Goal: Task Accomplishment & Management: Use online tool/utility

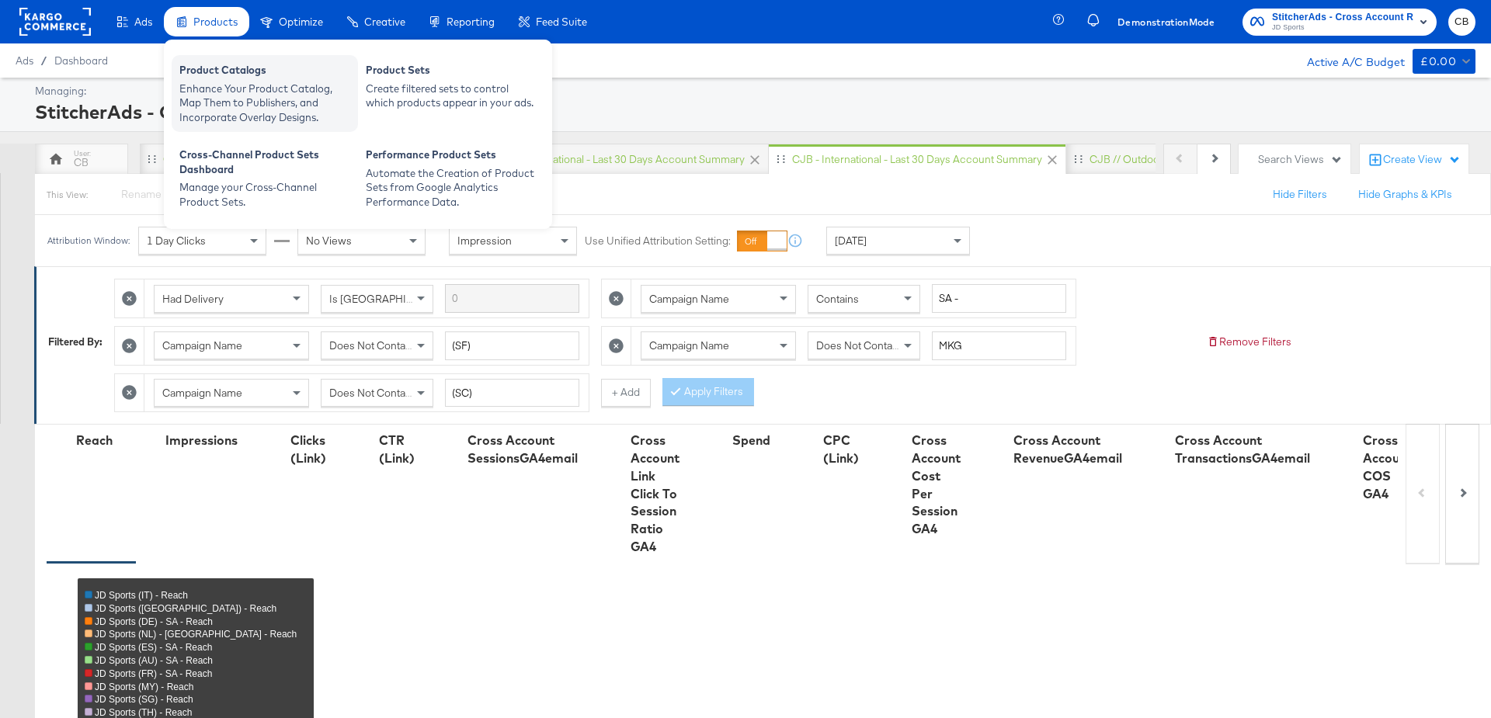
click at [199, 96] on div "Enhance Your Product Catalog, Map Them to Publishers, and Incorporate Overlay D…" at bounding box center [264, 103] width 171 height 43
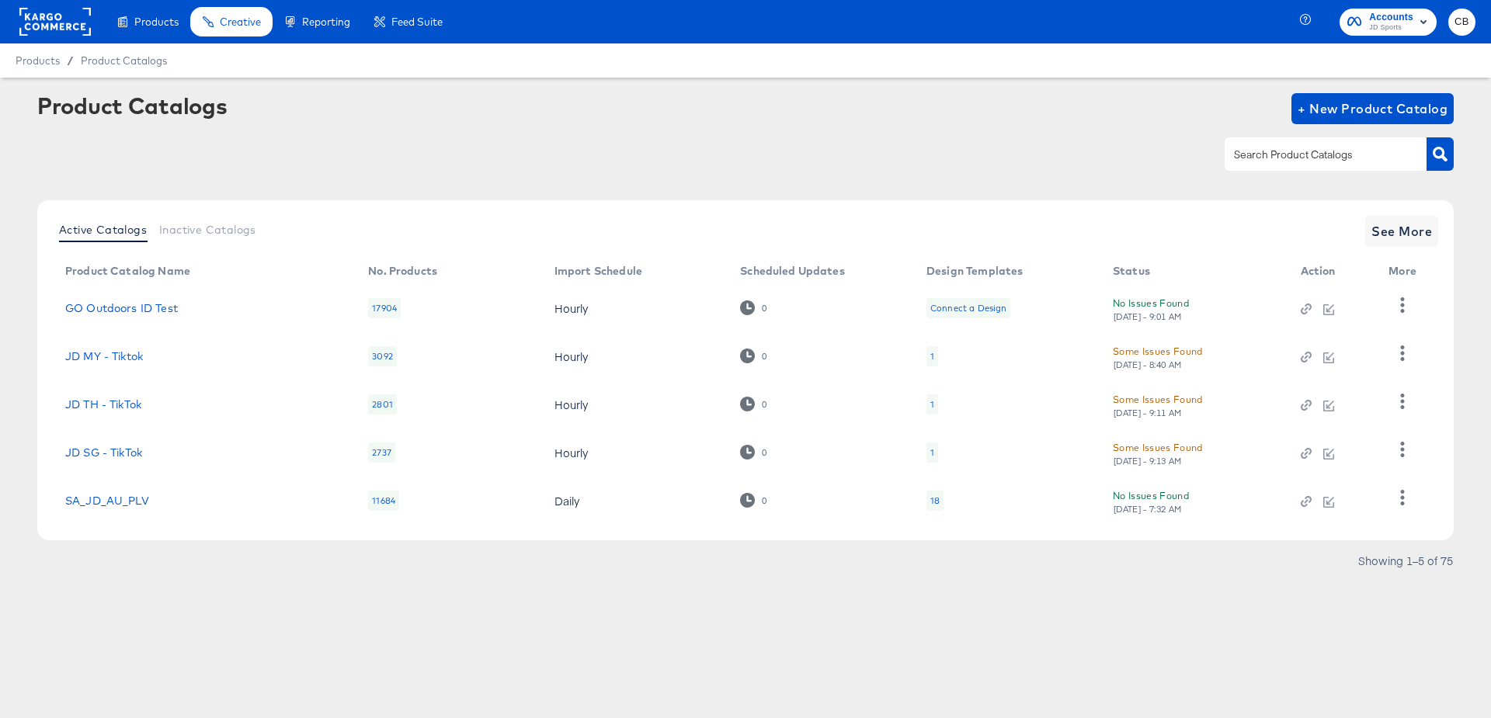
click at [1323, 168] on div at bounding box center [1325, 153] width 202 height 33
type input "main"
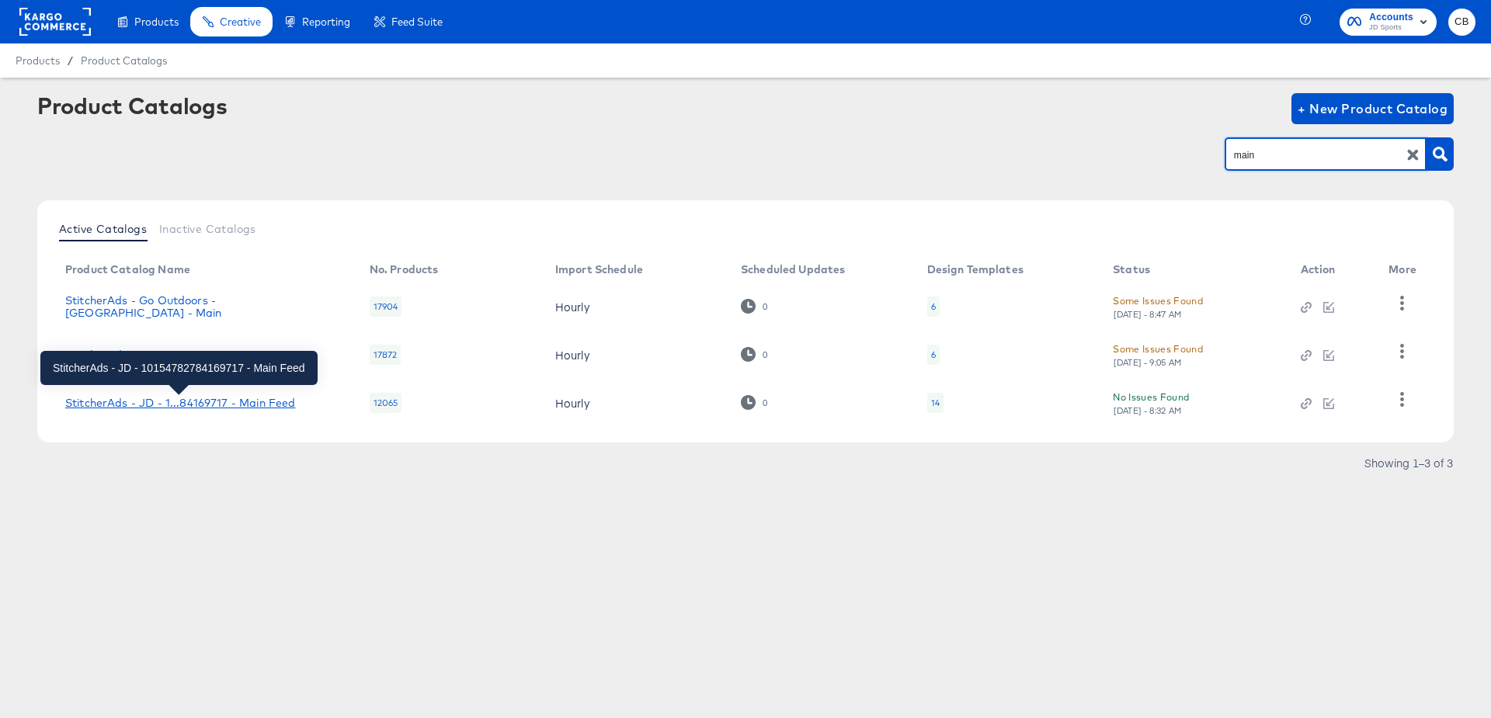
click at [171, 402] on div "StitcherAds - JD - 1...84169717 - Main Feed" at bounding box center [180, 403] width 230 height 12
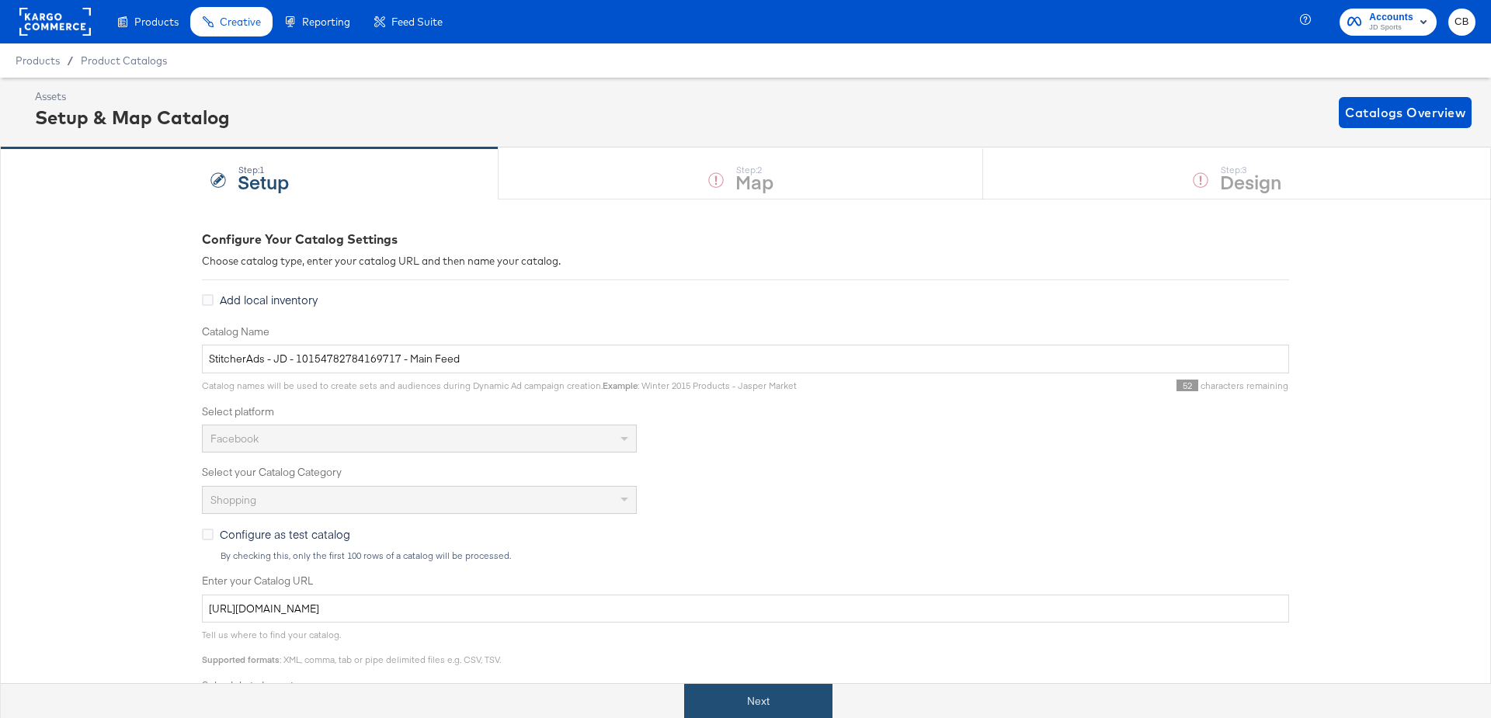
click at [749, 688] on button "Next" at bounding box center [758, 701] width 148 height 35
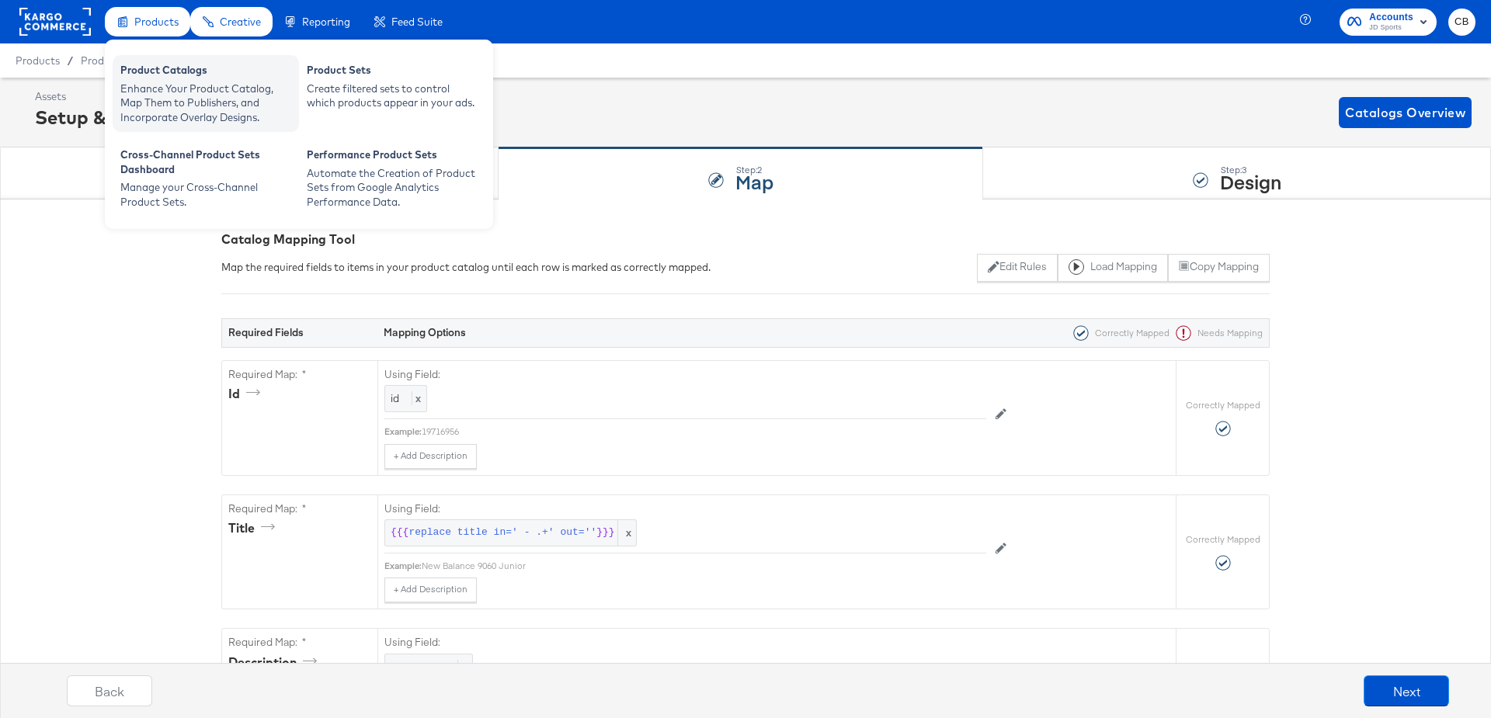
click at [141, 88] on div "Enhance Your Product Catalog, Map Them to Publishers, and Incorporate Overlay D…" at bounding box center [205, 103] width 171 height 43
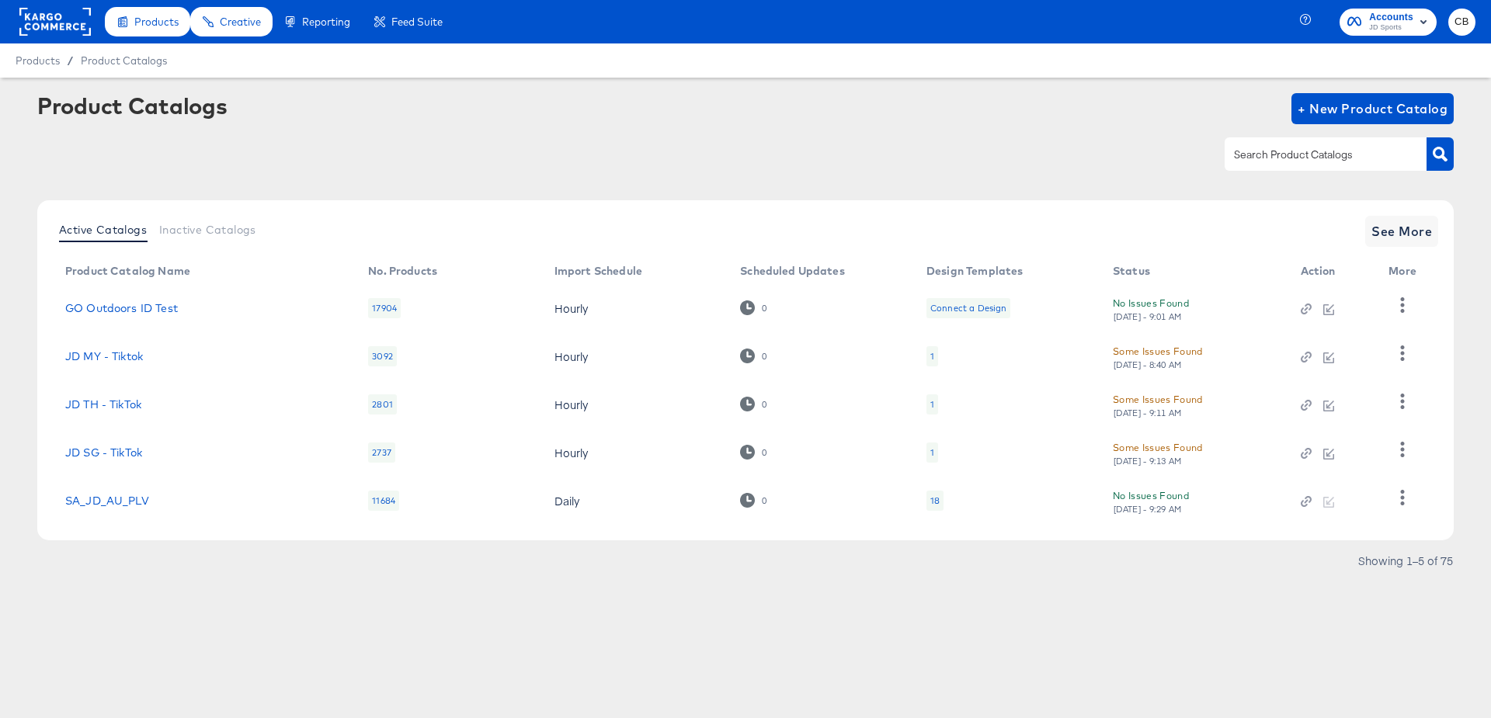
click at [1258, 150] on input "text" at bounding box center [1313, 155] width 165 height 18
type input "main"
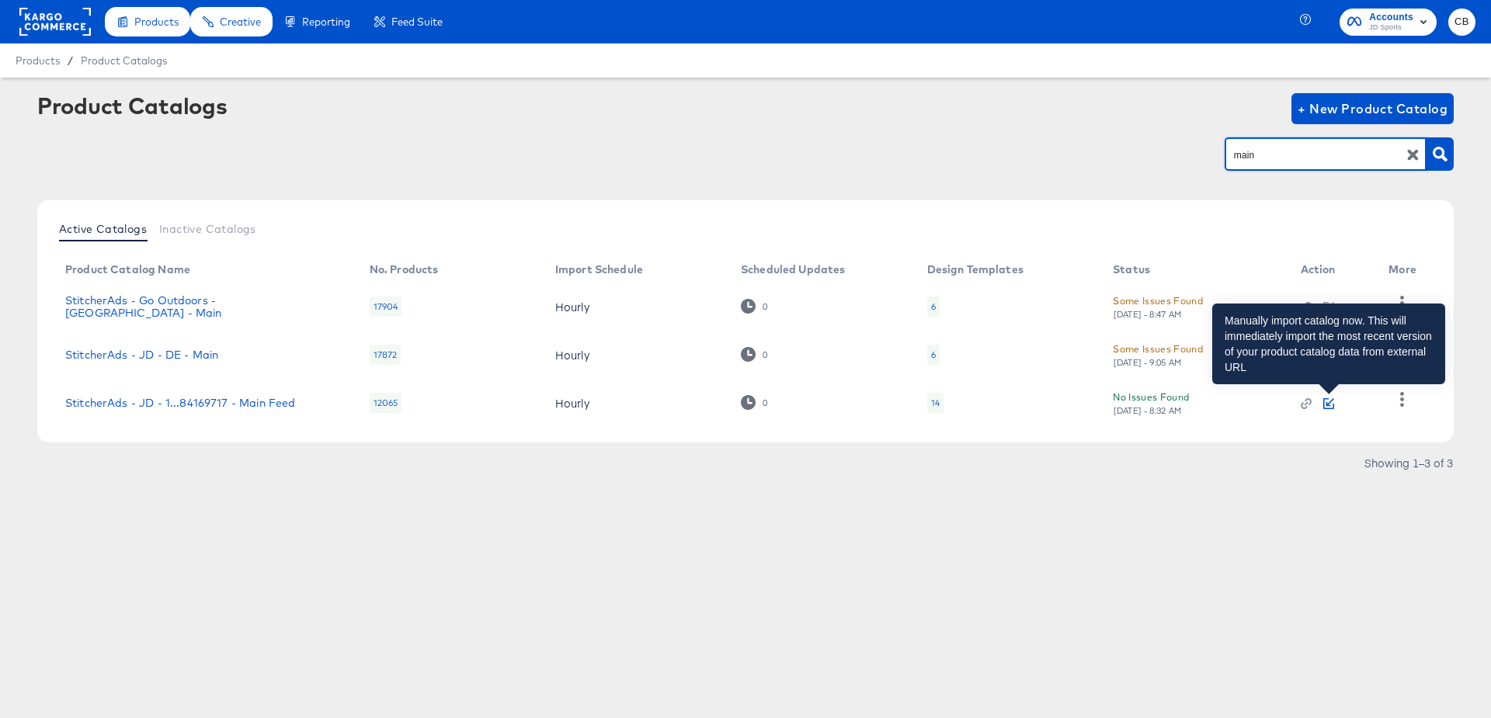
click at [1325, 405] on icon "button" at bounding box center [1328, 403] width 11 height 11
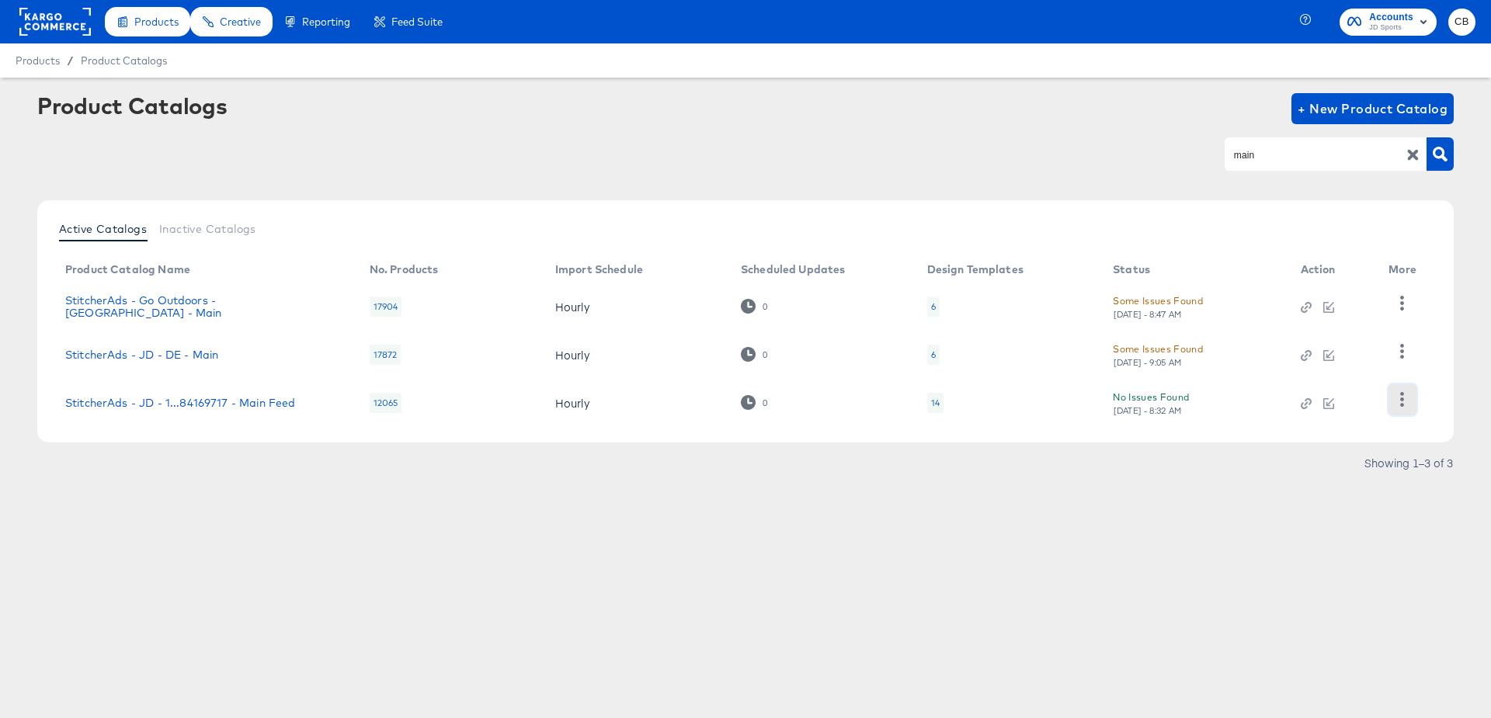
click at [1410, 396] on button "button" at bounding box center [1401, 399] width 27 height 31
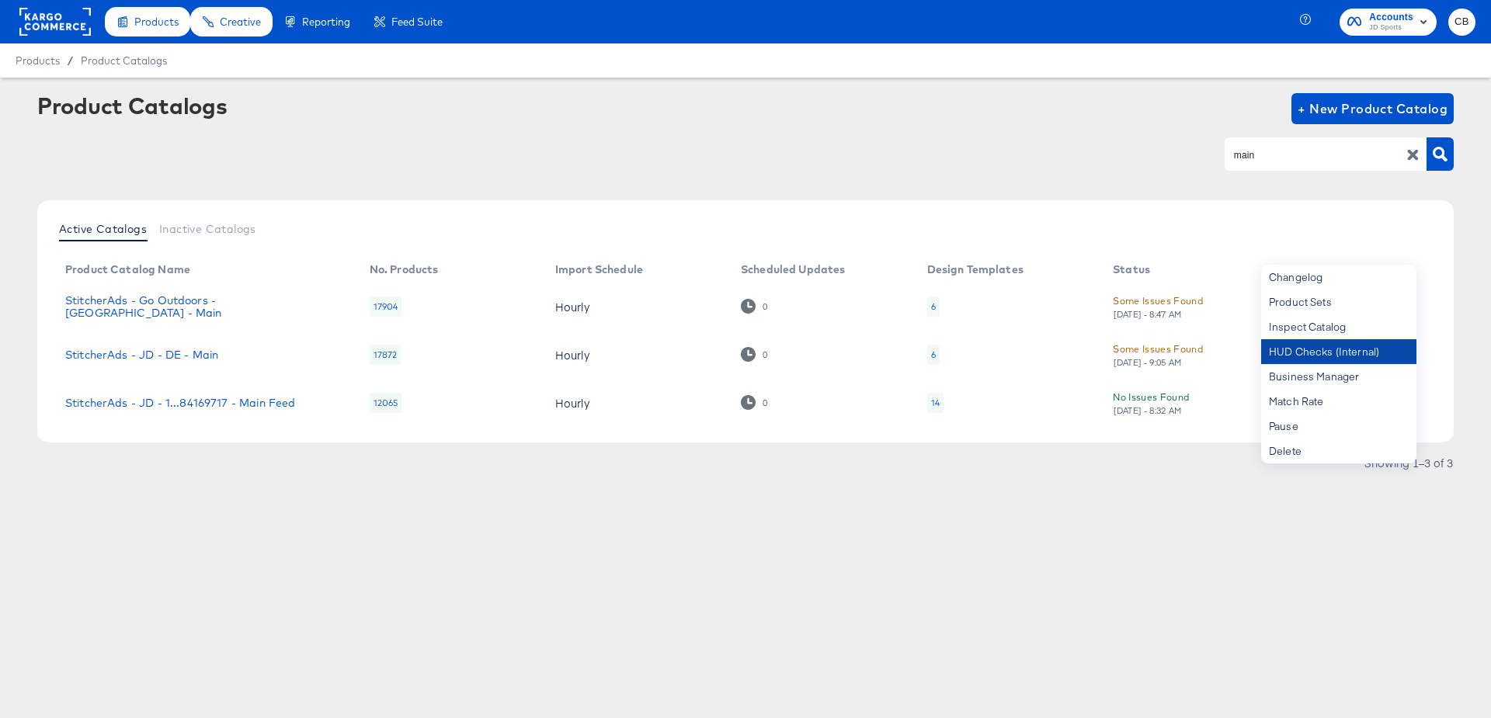
click at [1289, 343] on div "HUD Checks (Internal)" at bounding box center [1338, 351] width 155 height 25
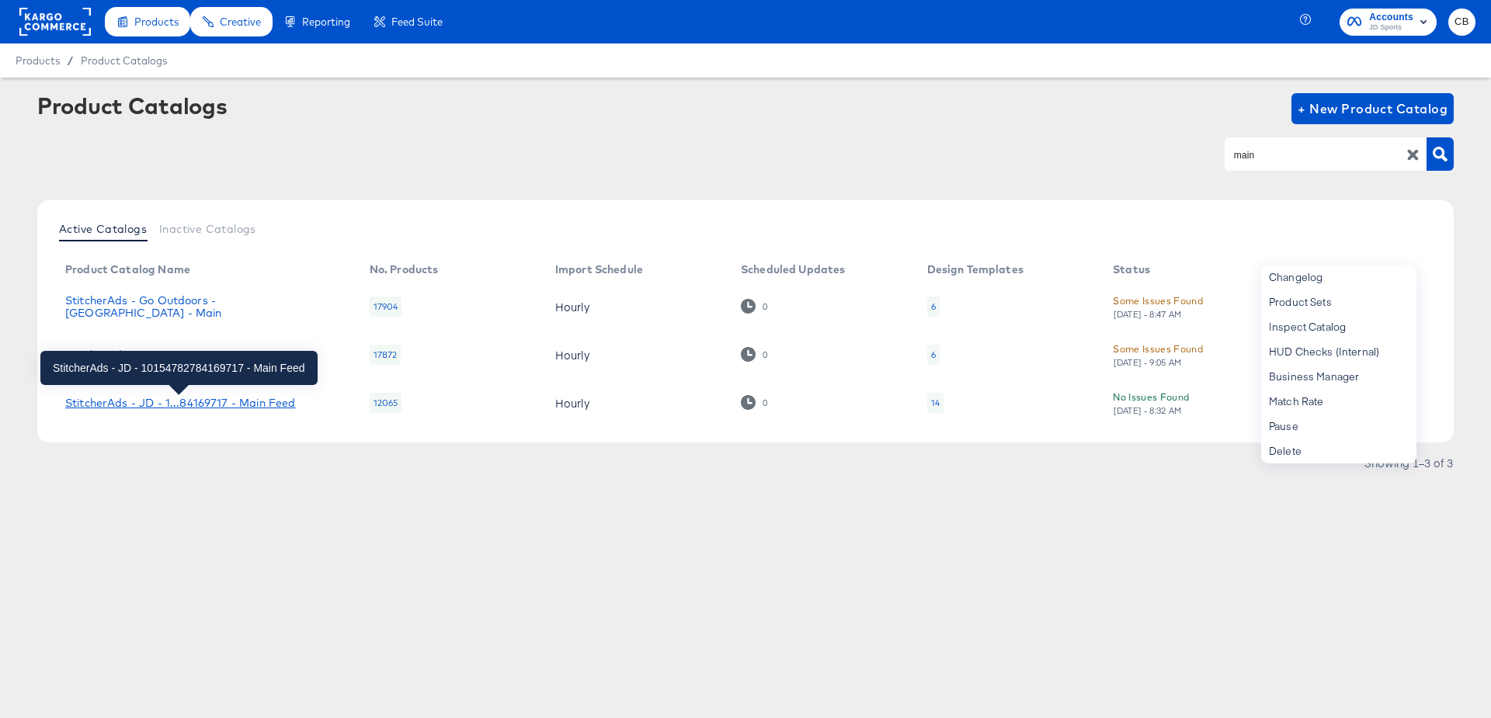
click at [242, 397] on div "StitcherAds - JD - 1...84169717 - Main Feed" at bounding box center [180, 403] width 230 height 12
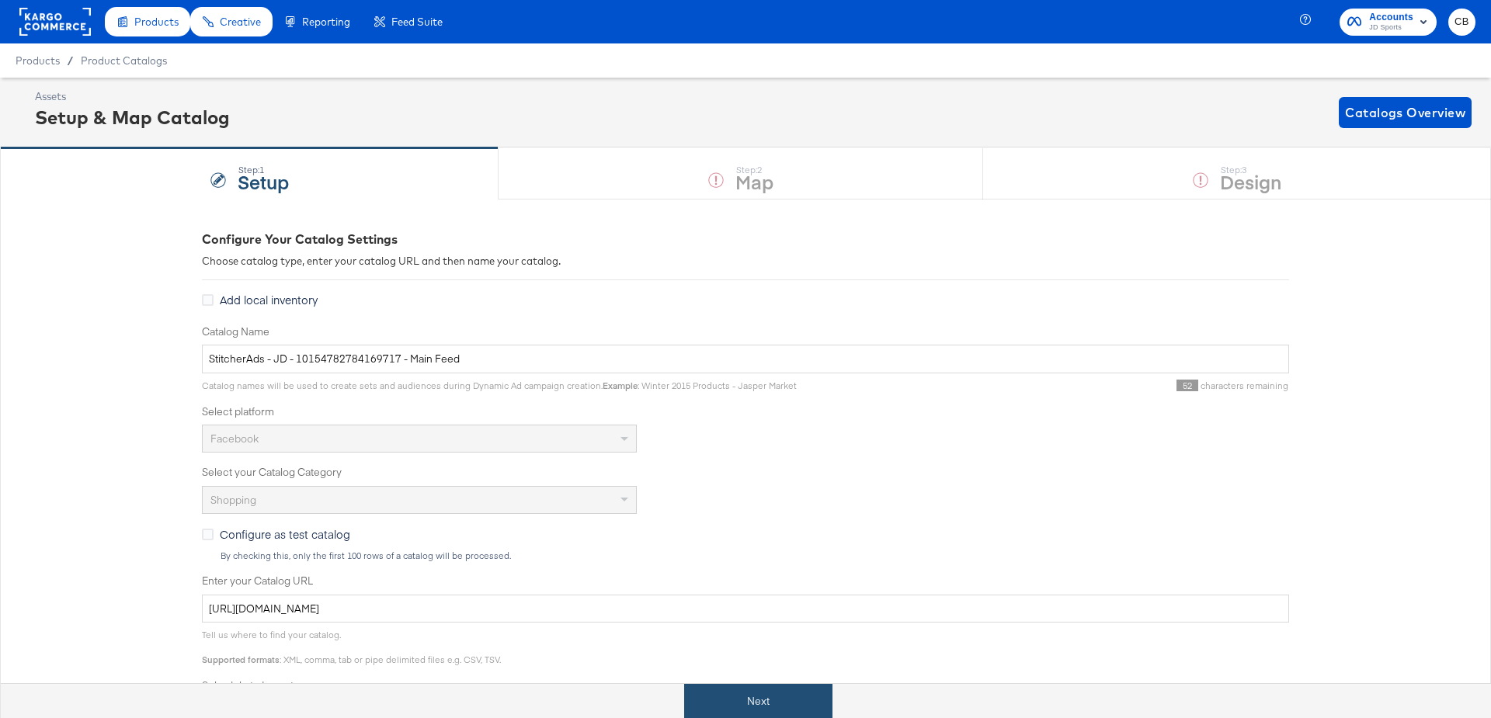
click at [730, 697] on button "Next" at bounding box center [758, 701] width 148 height 35
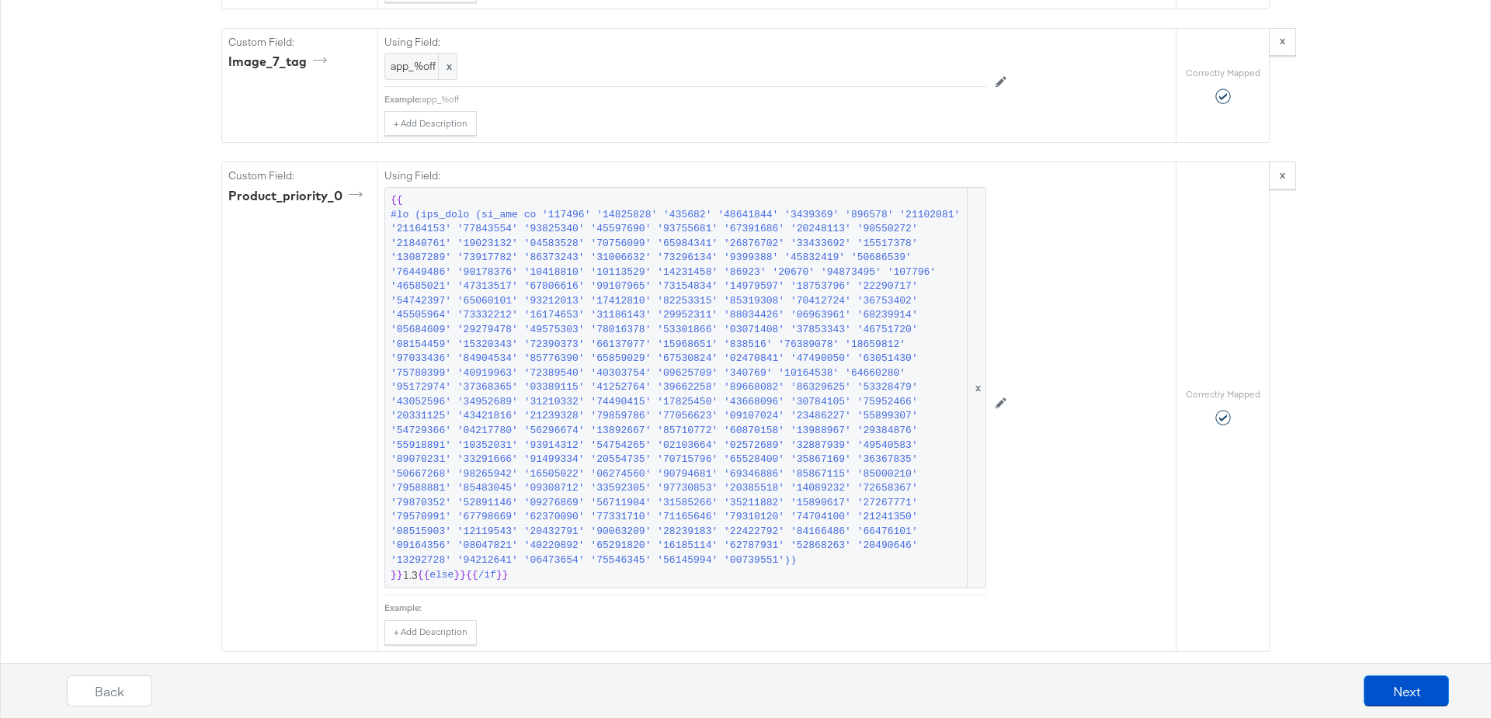
scroll to position [4709, 0]
click at [633, 354] on span at bounding box center [678, 386] width 574 height 360
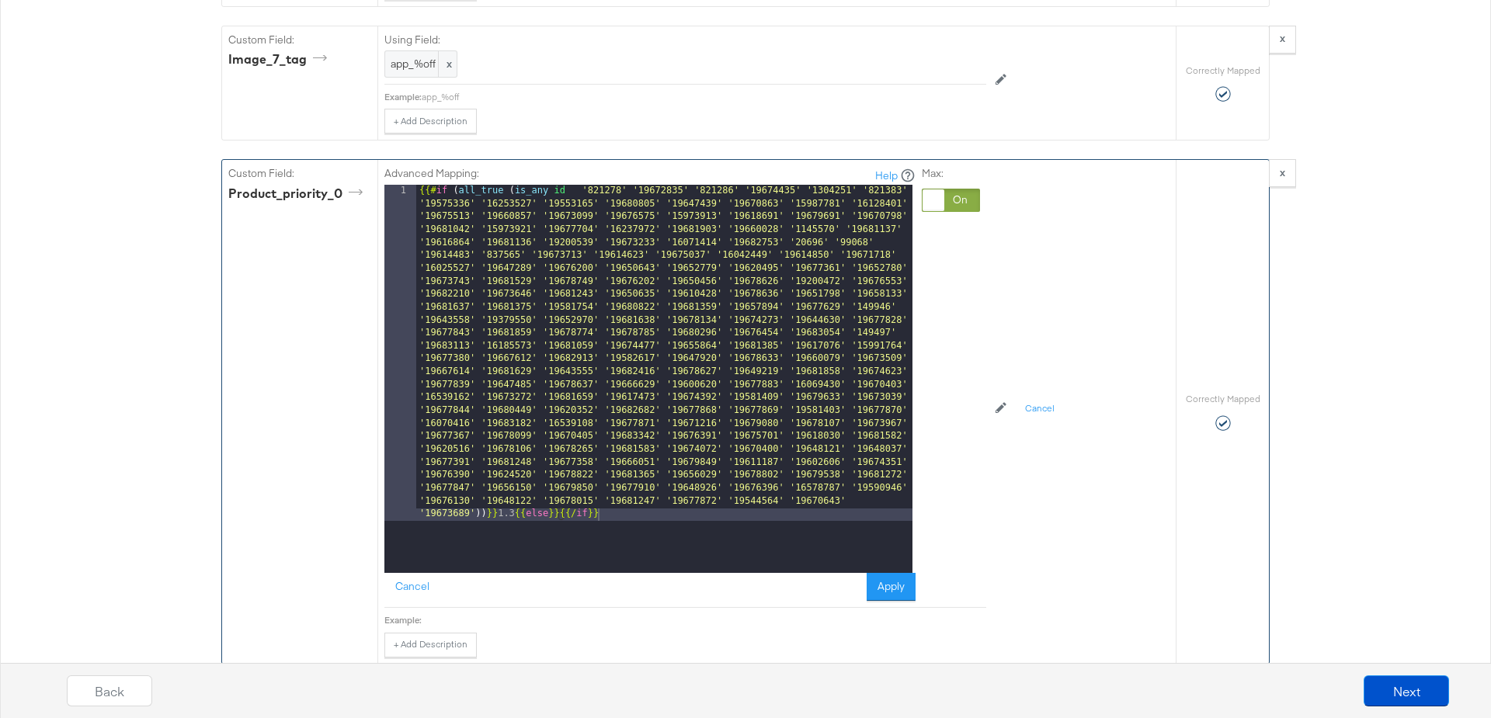
click at [471, 477] on div "{{# if ( all_true ( is_any id '821278' '19672835' '821286' '19674435' '1304251'…" at bounding box center [664, 715] width 496 height 1061
click at [894, 573] on button "Apply" at bounding box center [891, 587] width 49 height 28
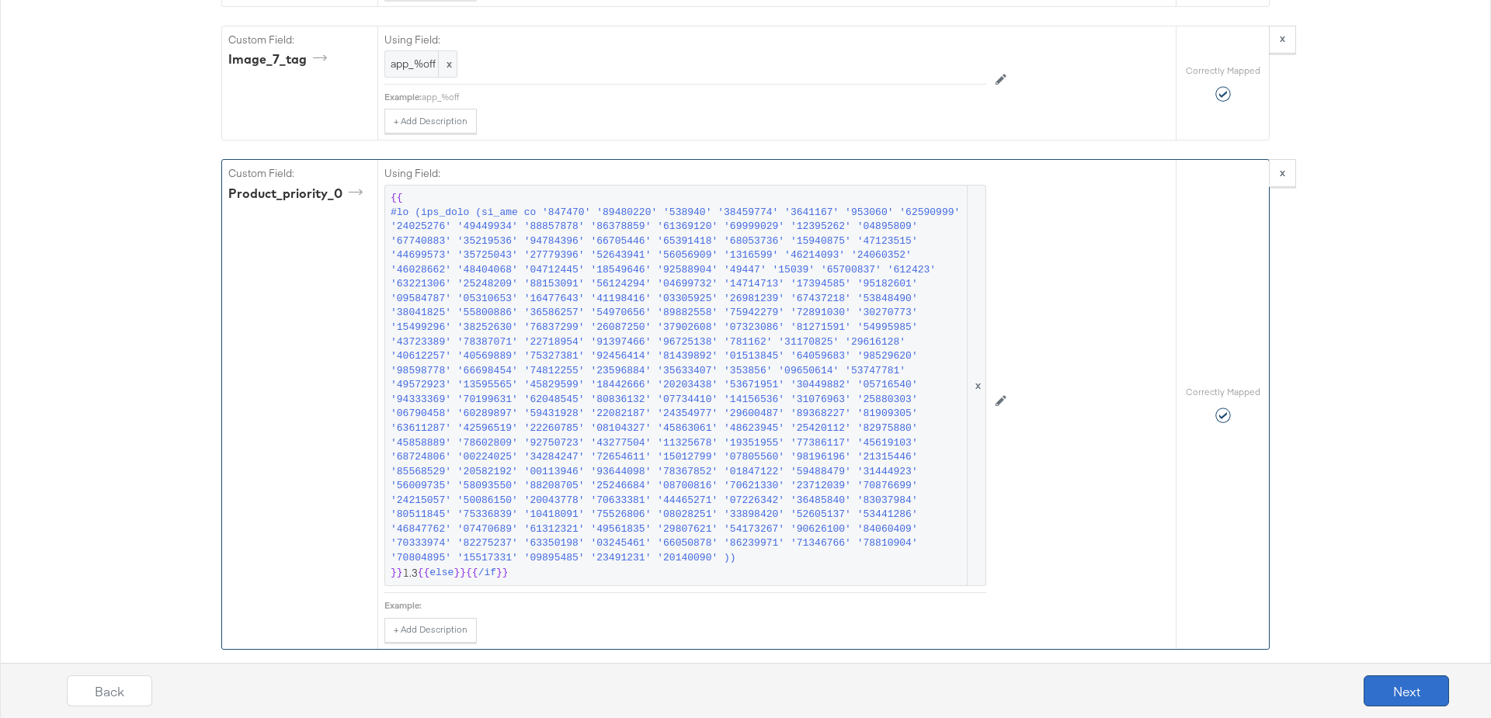
click at [1388, 682] on button "Next" at bounding box center [1405, 691] width 85 height 31
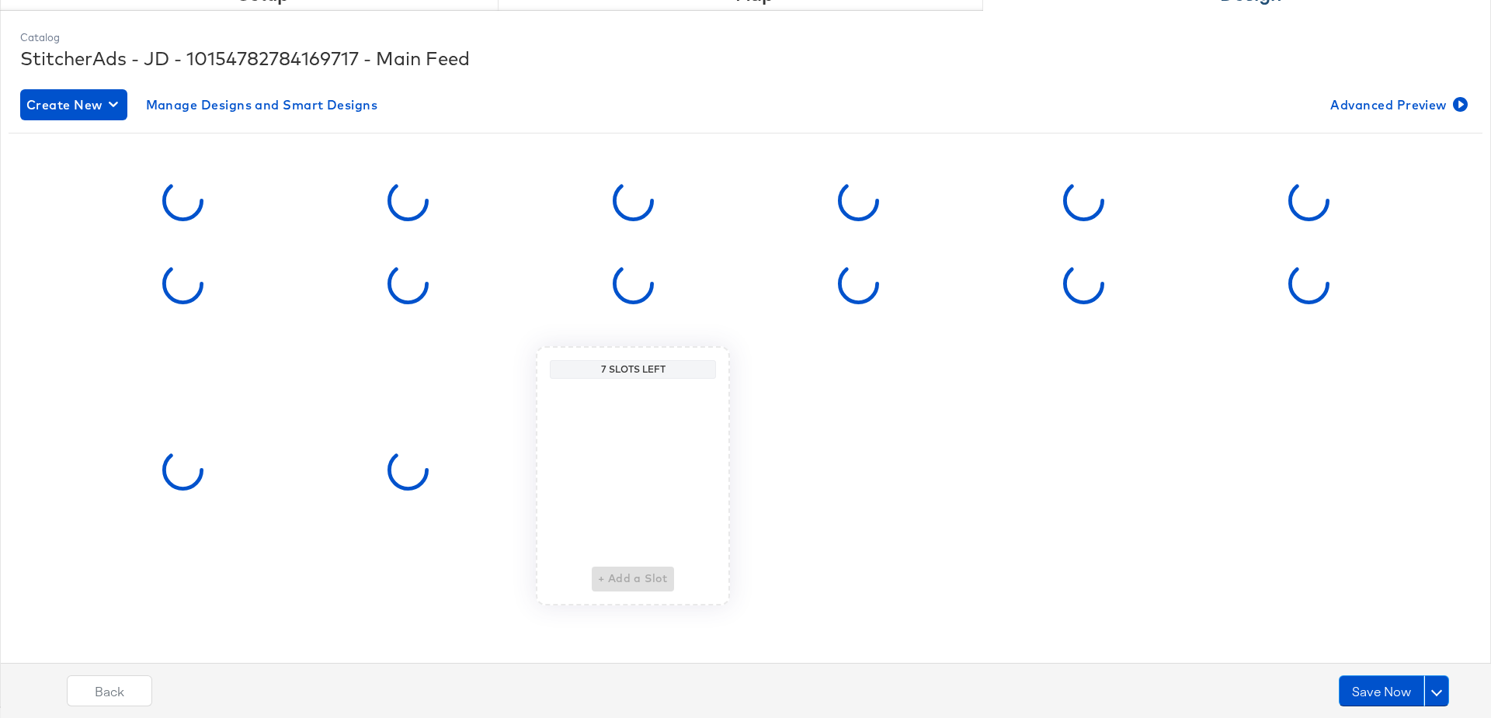
scroll to position [0, 0]
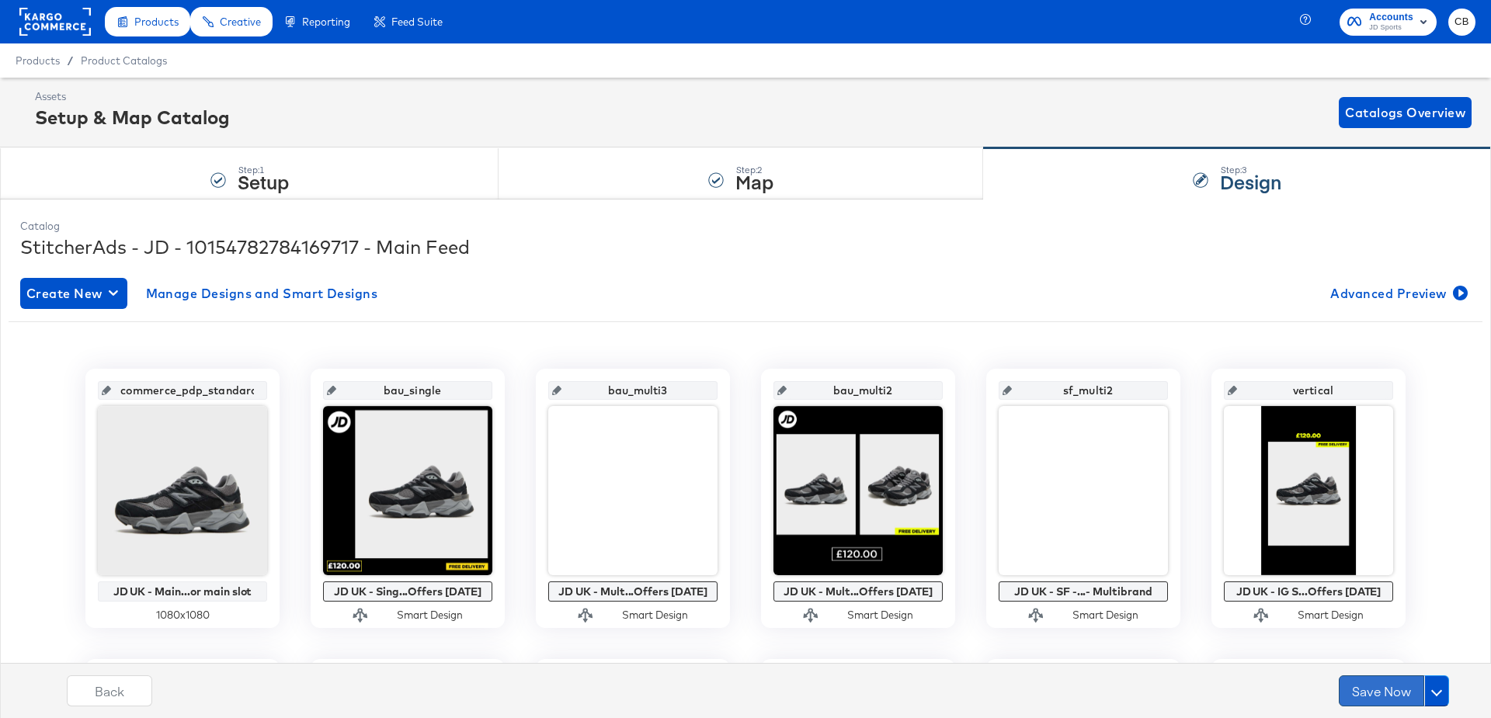
click at [1371, 682] on button "Save Now" at bounding box center [1381, 691] width 85 height 31
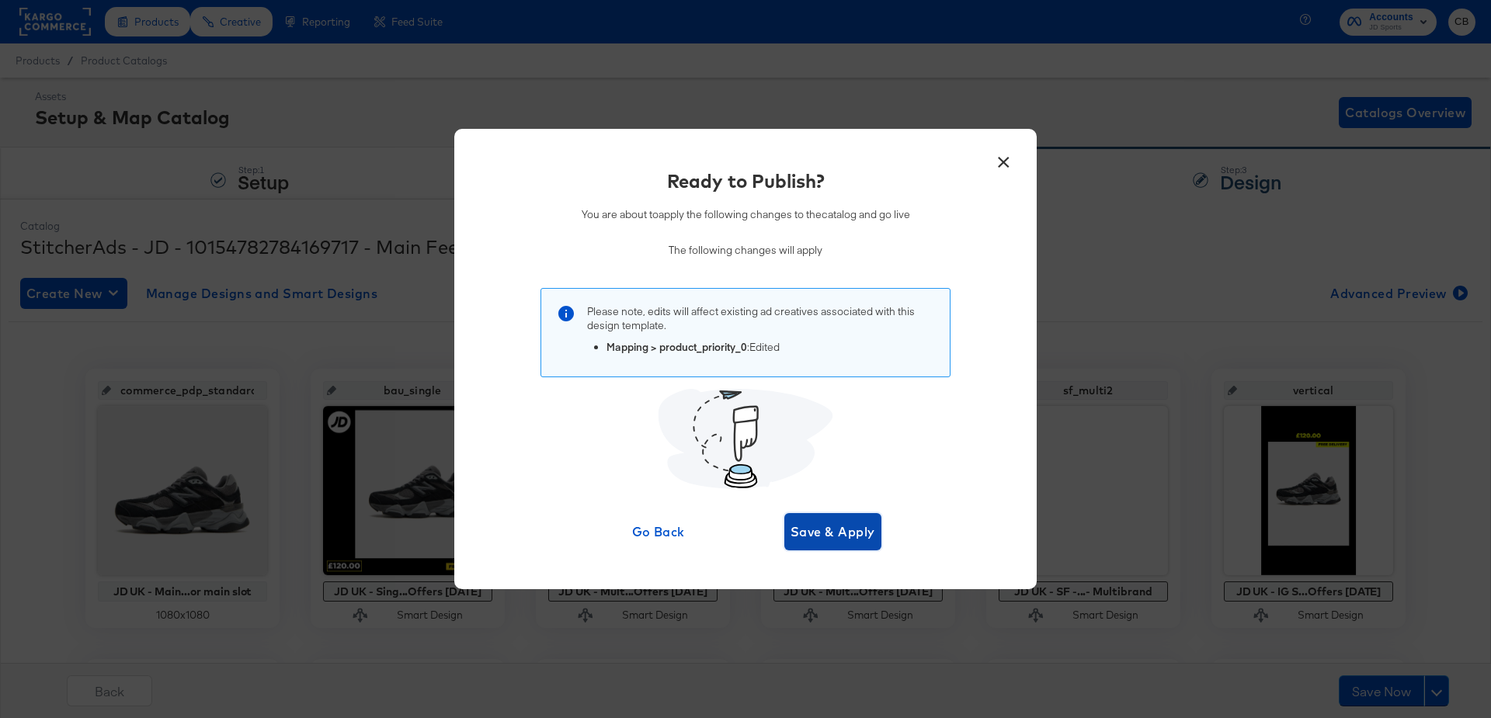
click at [863, 526] on span "Save & Apply" at bounding box center [832, 532] width 85 height 22
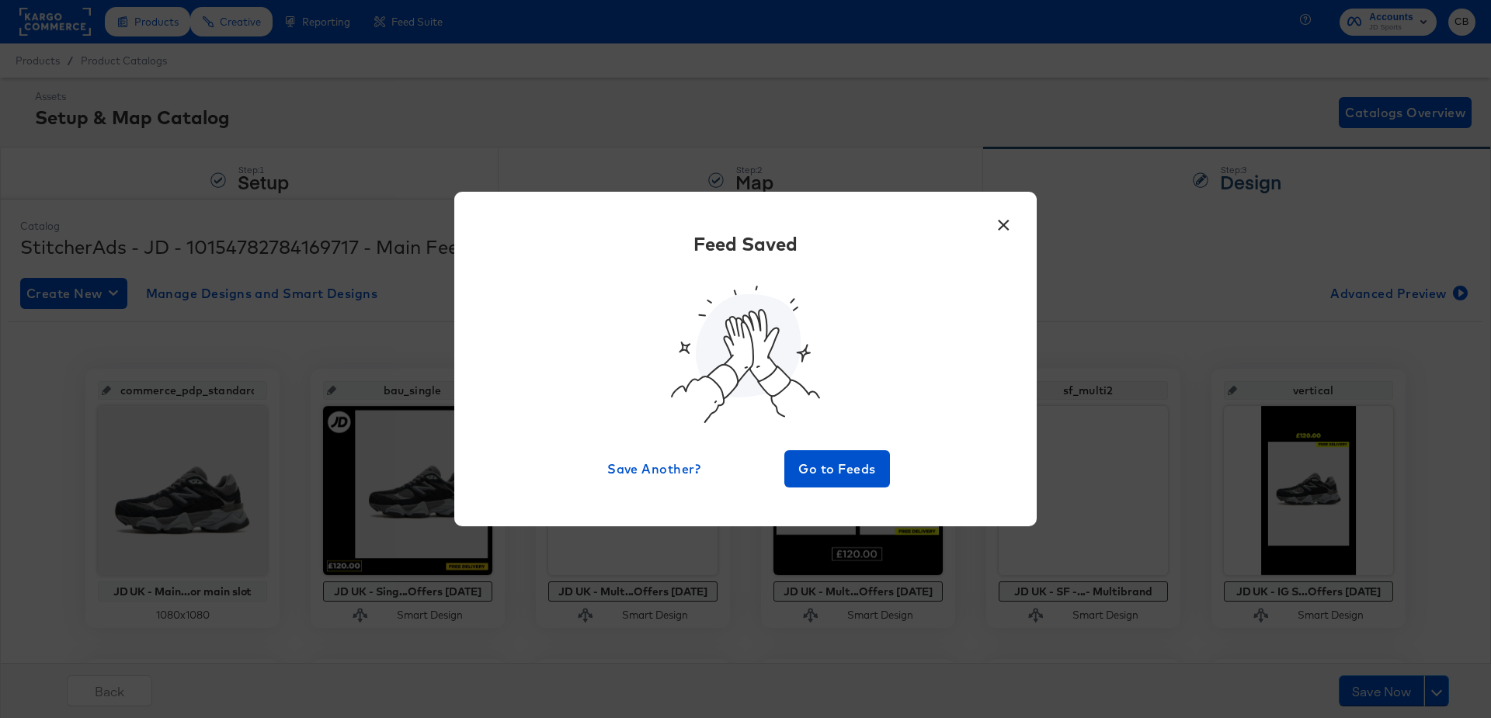
click at [1002, 224] on button "×" at bounding box center [1003, 221] width 28 height 28
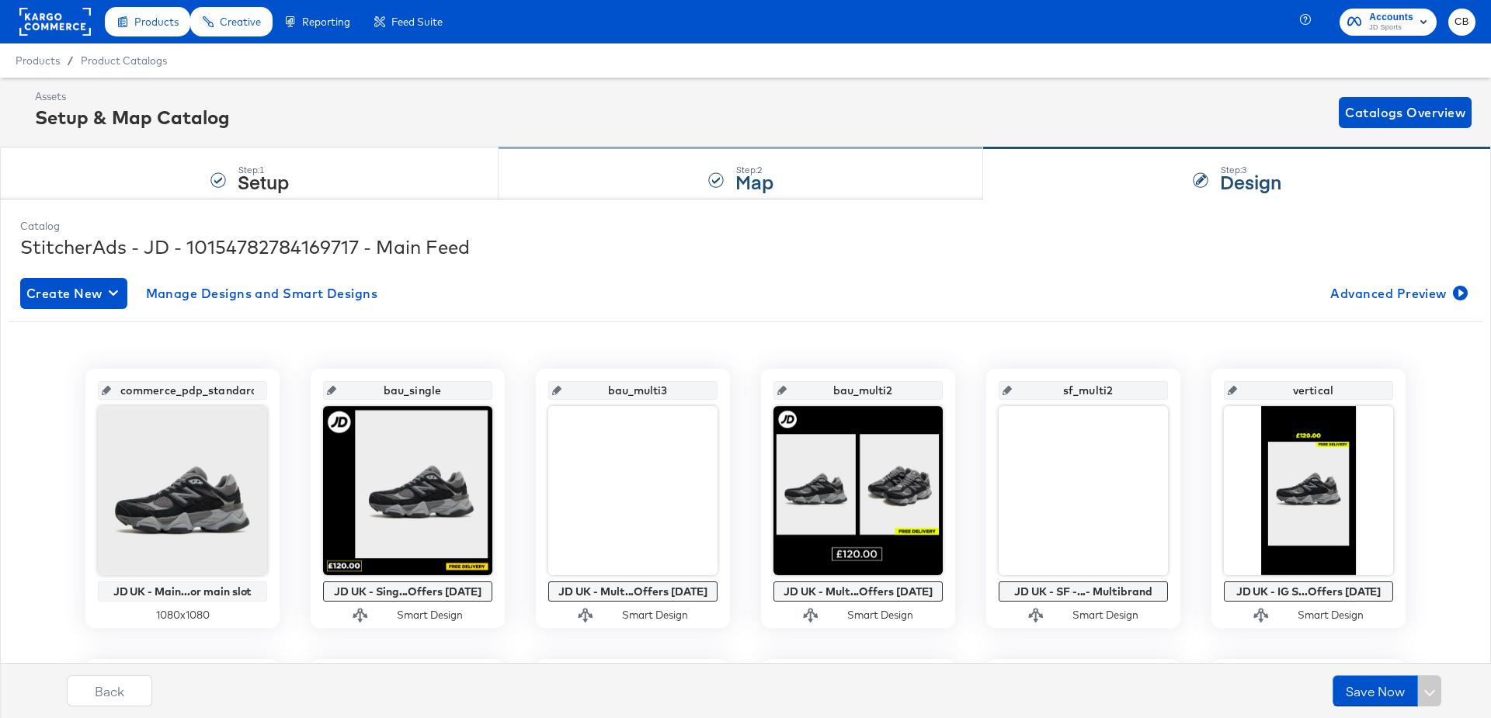
click at [552, 172] on div "Step: 2 Map" at bounding box center [740, 173] width 485 height 51
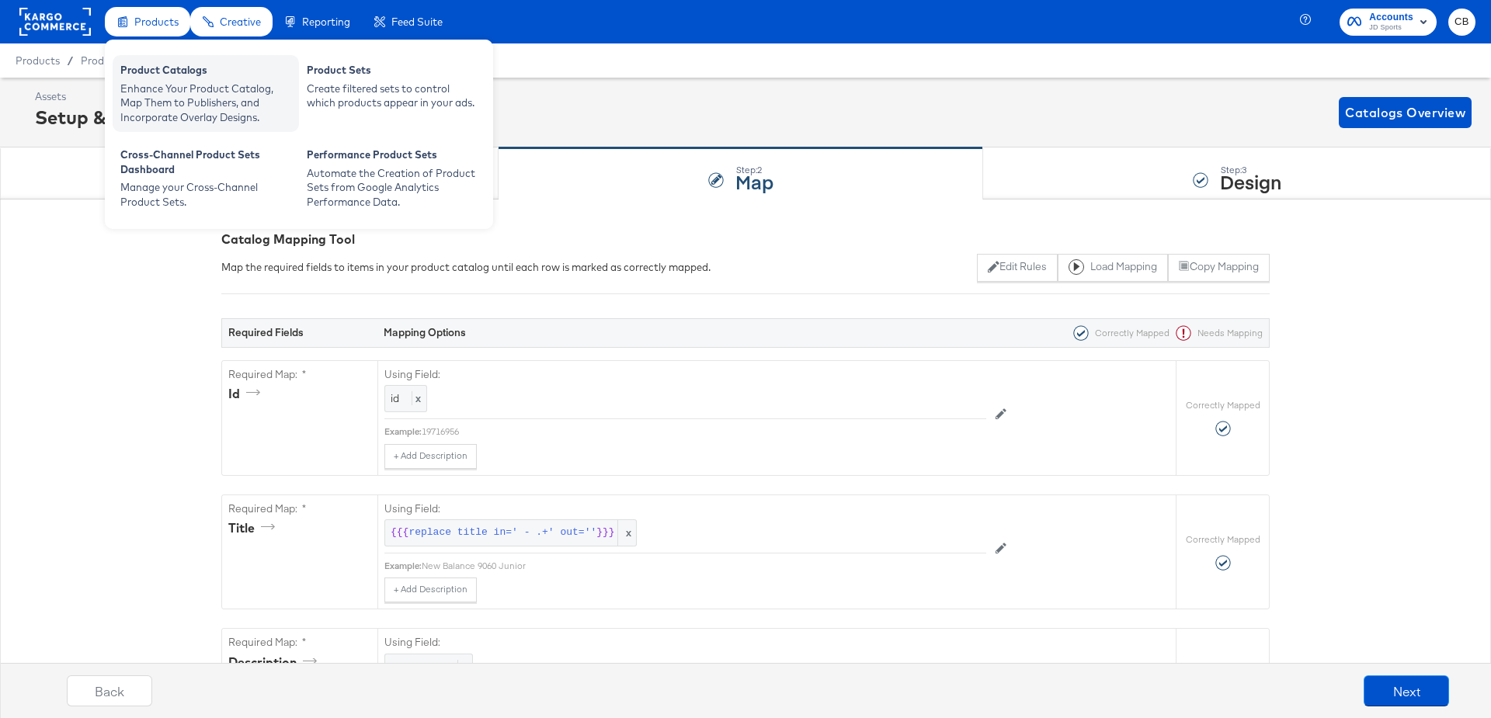
click at [158, 89] on div "Enhance Your Product Catalog, Map Them to Publishers, and Incorporate Overlay D…" at bounding box center [205, 103] width 171 height 43
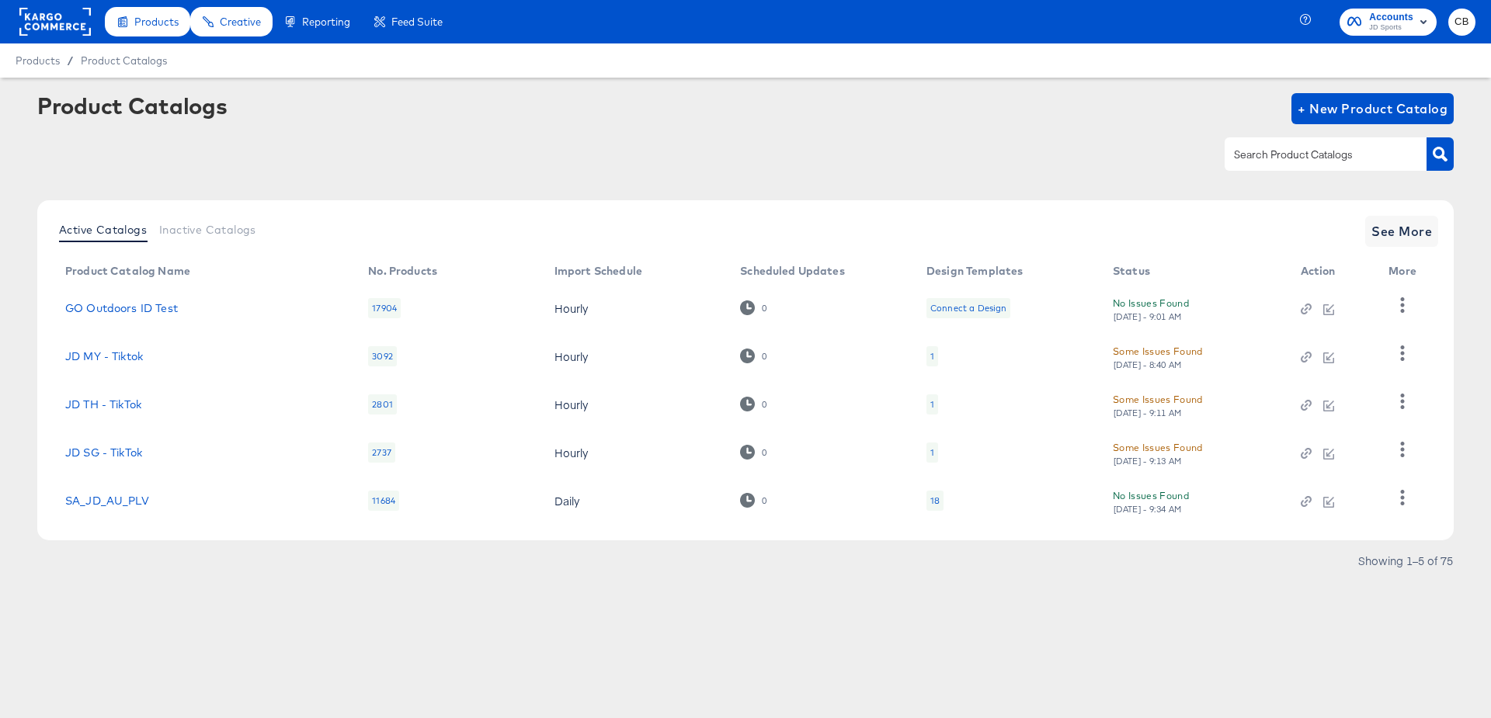
click at [1278, 166] on div at bounding box center [1325, 153] width 202 height 33
type input "main"
